Goal: Navigation & Orientation: Find specific page/section

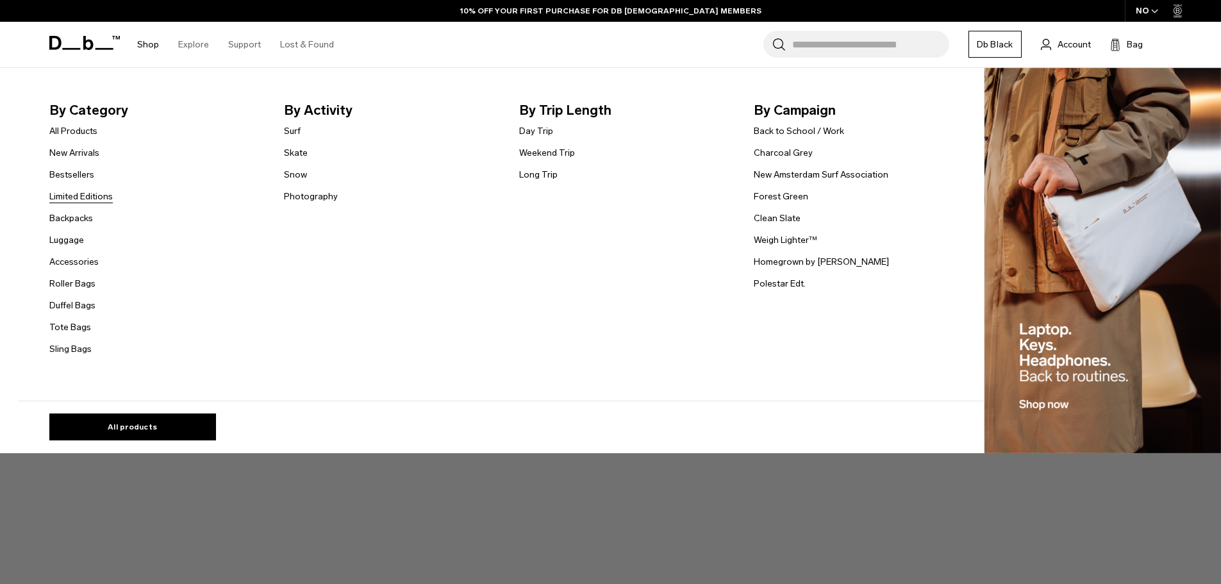
click at [90, 200] on link "Limited Editions" at bounding box center [80, 196] width 63 height 13
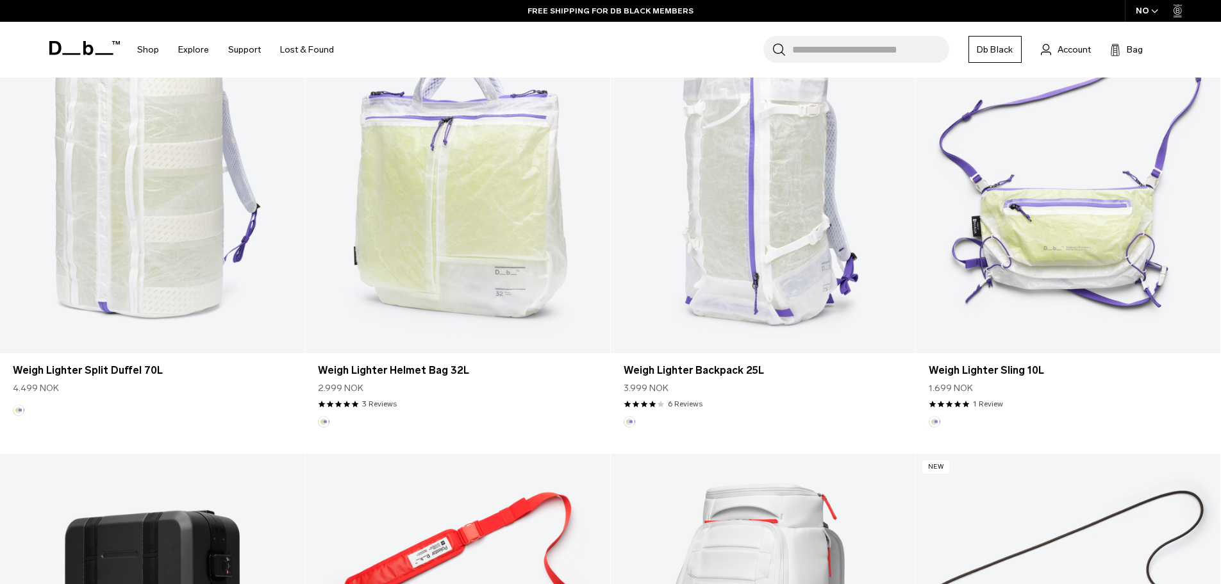
scroll to position [1218, 0]
